Goal: Task Accomplishment & Management: Manage account settings

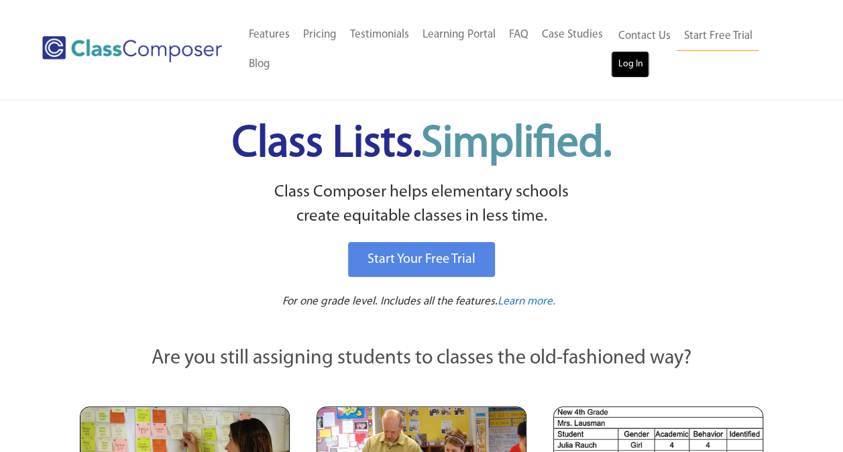
click at [622, 68] on link "Log In" at bounding box center [630, 64] width 38 height 27
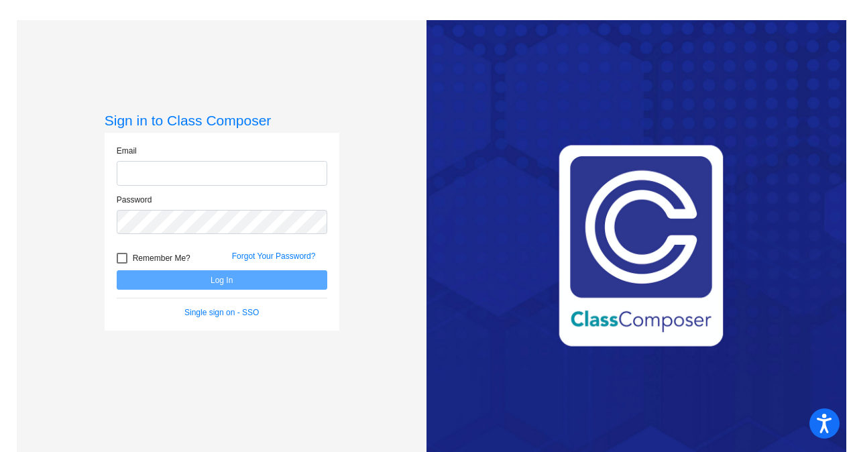
type input "[EMAIL_ADDRESS][DOMAIN_NAME]"
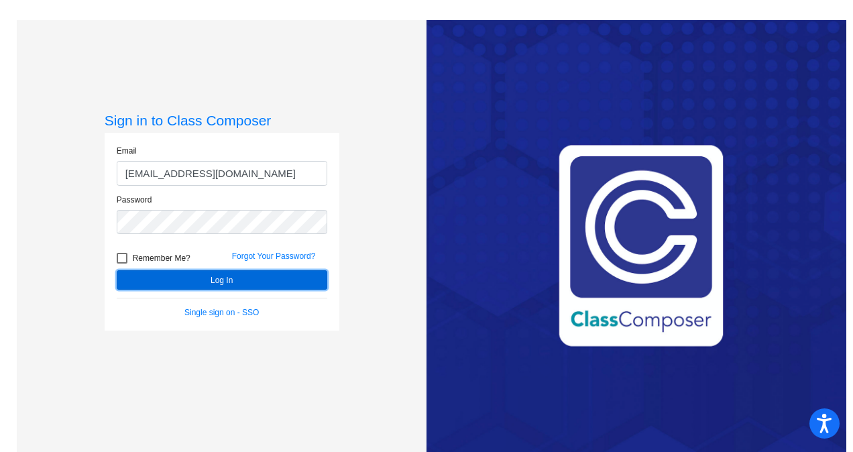
click at [216, 286] on button "Log In" at bounding box center [222, 279] width 211 height 19
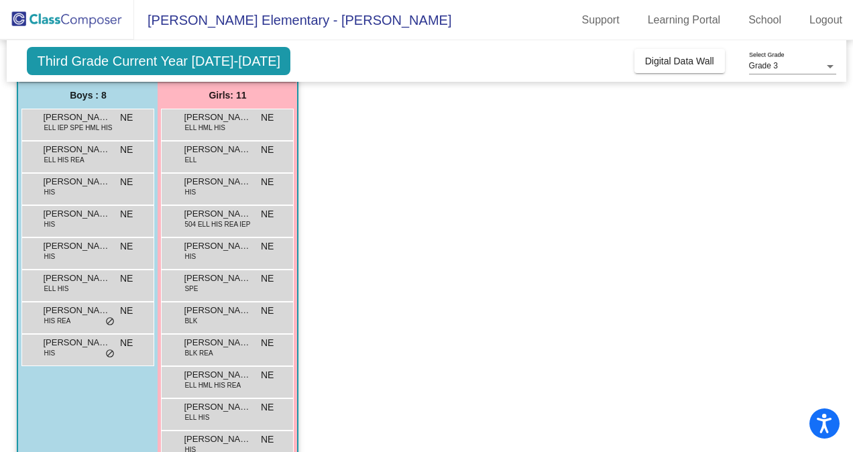
scroll to position [111, 0]
